Goal: Task Accomplishment & Management: Manage account settings

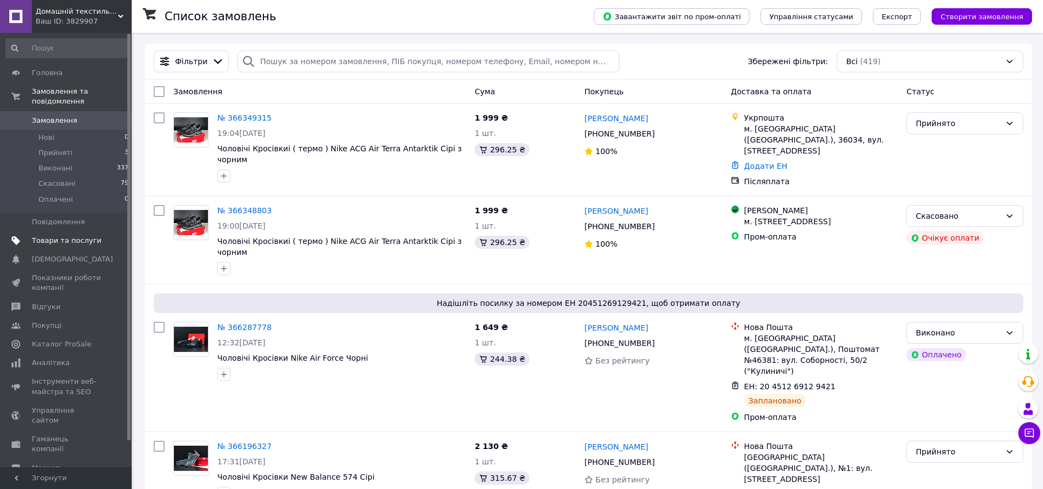
click at [40, 236] on span "Товари та послуги" at bounding box center [67, 241] width 70 height 10
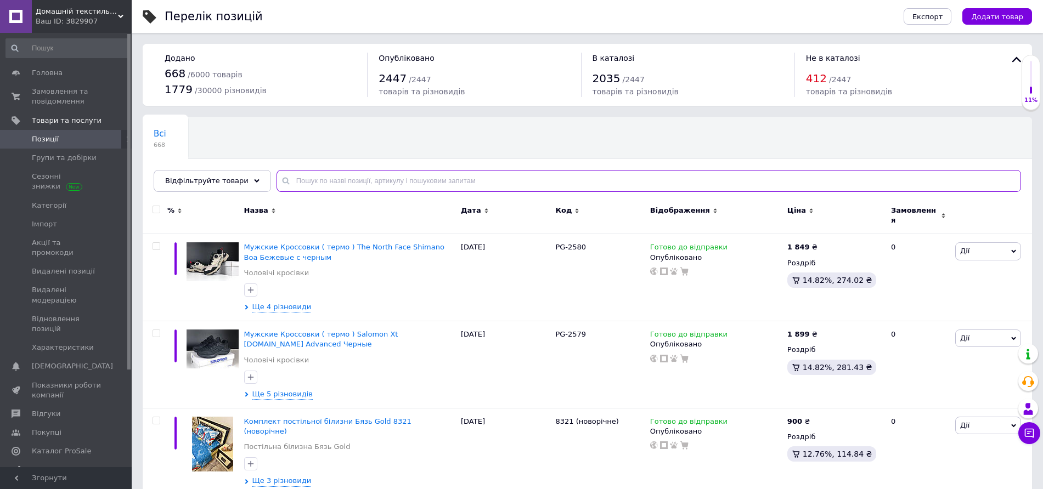
click at [297, 186] on input "text" at bounding box center [648, 181] width 744 height 22
type input "2561"
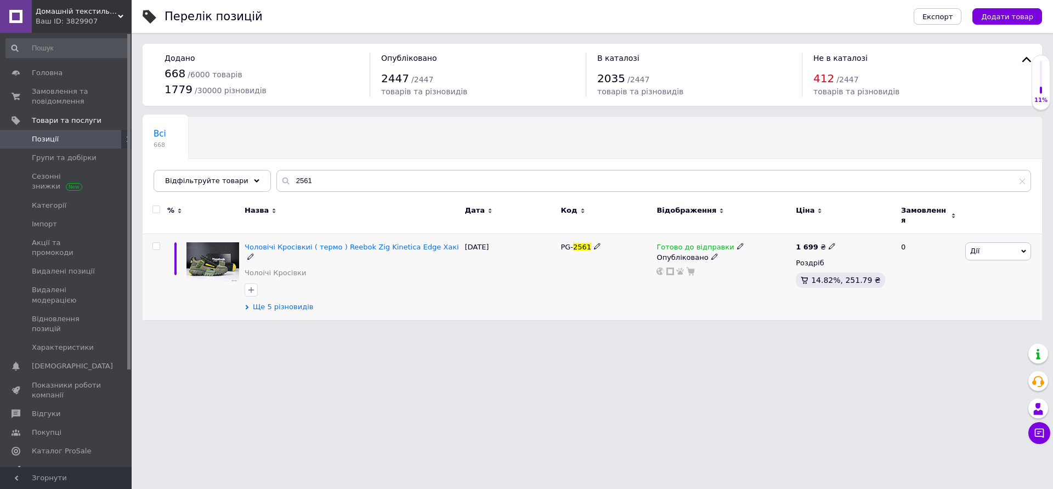
click at [279, 302] on span "Ще 5 різновидів" at bounding box center [283, 307] width 60 height 10
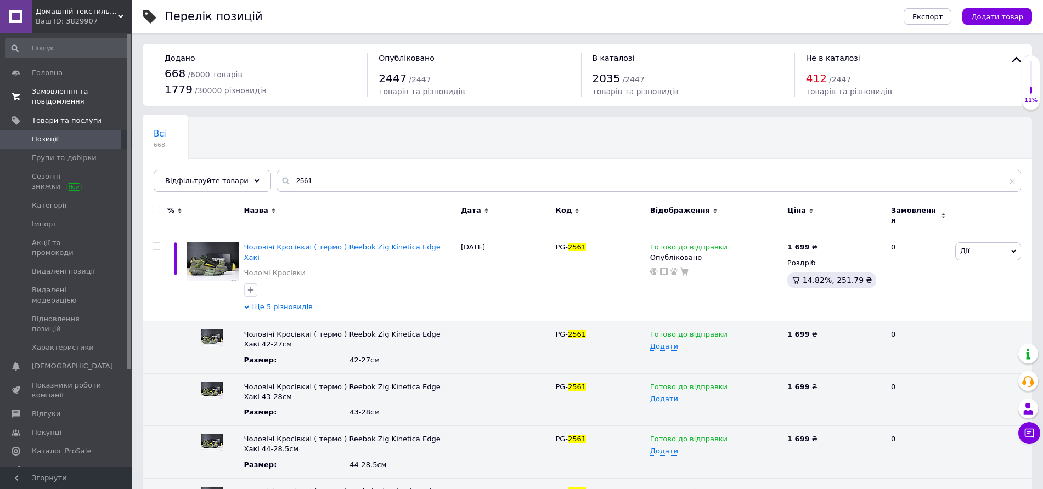
click at [67, 104] on span "Замовлення та повідомлення" at bounding box center [67, 97] width 70 height 20
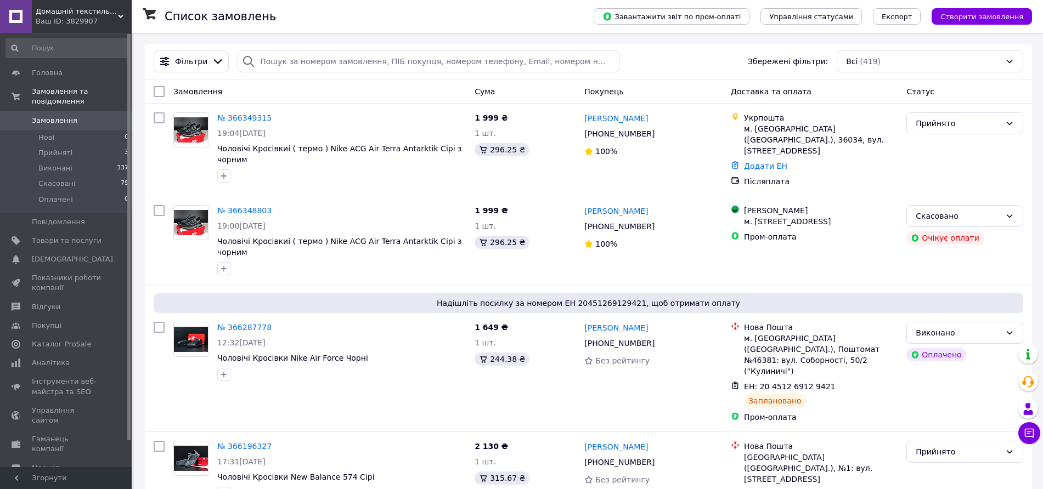
click at [57, 339] on span "Каталог ProSale" at bounding box center [61, 344] width 59 height 10
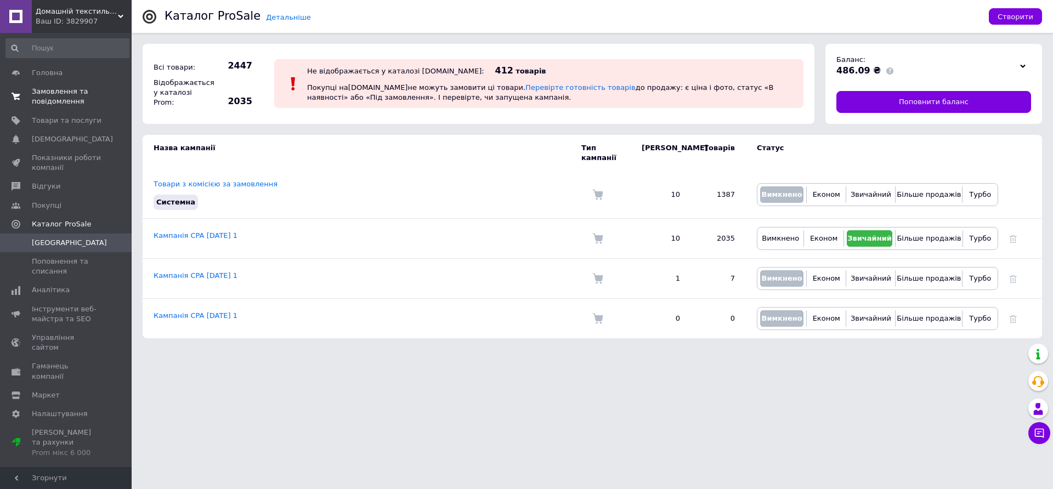
click at [89, 96] on span "Замовлення та повідомлення" at bounding box center [67, 97] width 70 height 20
